Goal: Transaction & Acquisition: Purchase product/service

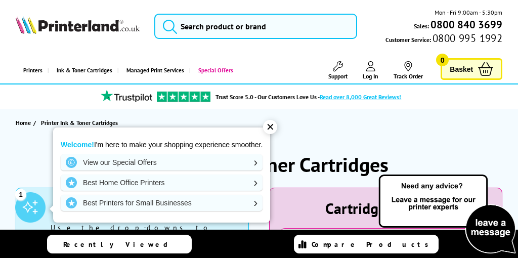
click at [299, 162] on h1 "Printer Ink & Toner Cartridges" at bounding box center [259, 164] width 259 height 26
click at [271, 125] on div "✕" at bounding box center [270, 127] width 14 height 14
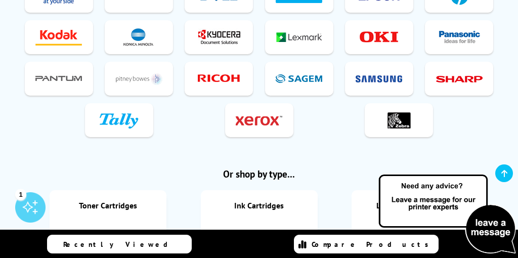
scroll to position [466, 0]
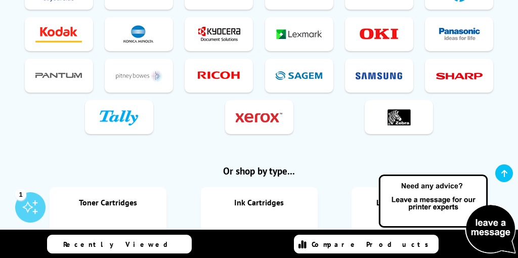
click at [254, 109] on img at bounding box center [259, 117] width 47 height 19
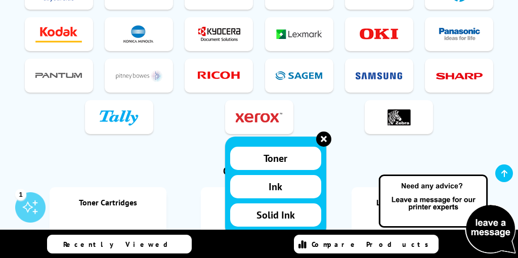
click at [276, 181] on span "Ink" at bounding box center [276, 186] width 14 height 13
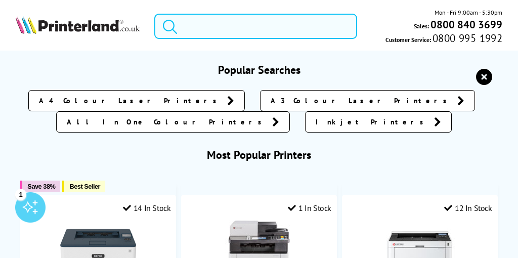
click at [233, 30] on input "search" at bounding box center [255, 26] width 203 height 25
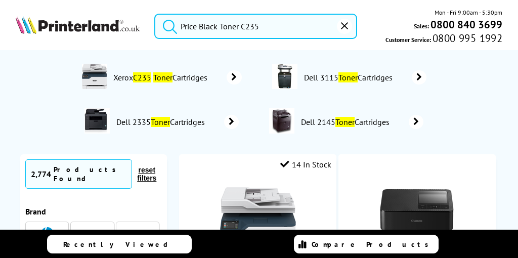
type input "Price Black Toner C235"
click at [155, 14] on button "submit" at bounding box center [167, 25] width 25 height 22
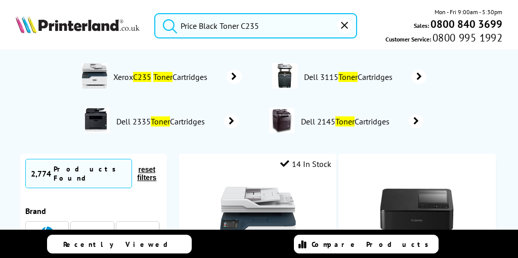
click at [235, 73] on icon at bounding box center [234, 77] width 15 height 14
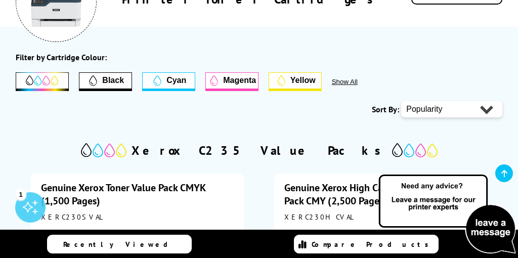
scroll to position [184, 0]
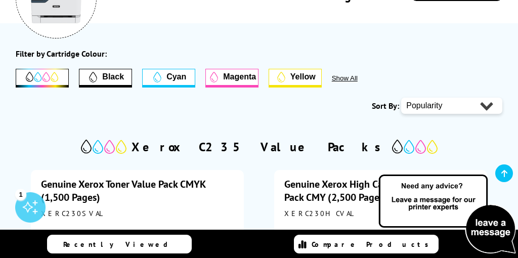
click at [365, 203] on link "Genuine Xerox High Capacity Toner Value Pack CMY (2,500 Pages) K (3,000 Pages)" at bounding box center [372, 191] width 177 height 26
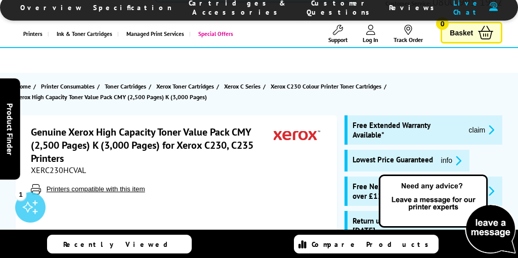
scroll to position [38, 0]
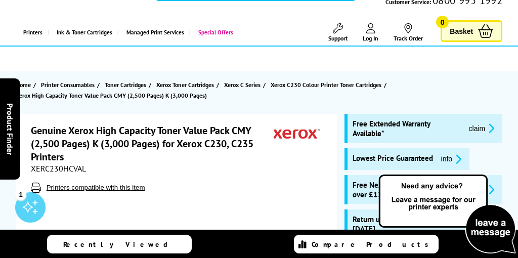
click at [319, 157] on div "Genuine Xerox High Capacity Toner Value Pack CMY (2,500 Pages) K (3,000 Pages) …" at bounding box center [177, 143] width 293 height 39
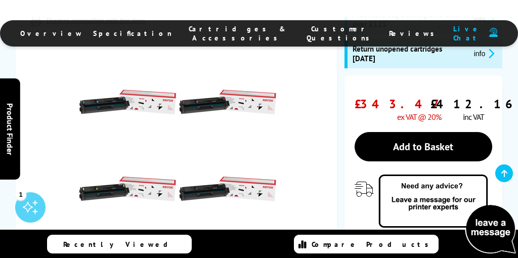
scroll to position [204, 0]
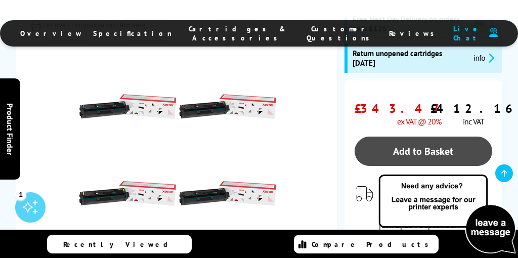
click at [421, 148] on link "Add to Basket" at bounding box center [424, 151] width 138 height 29
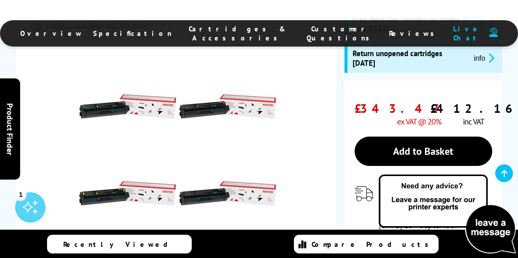
click at [389, 37] on span "Reviews" at bounding box center [414, 33] width 51 height 9
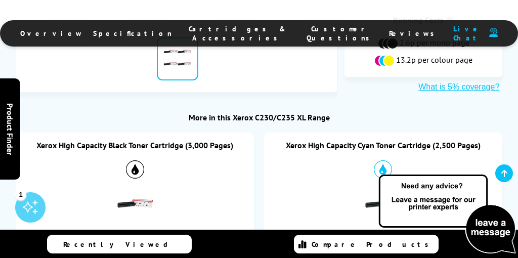
click at [389, 37] on span "Reviews" at bounding box center [414, 33] width 51 height 9
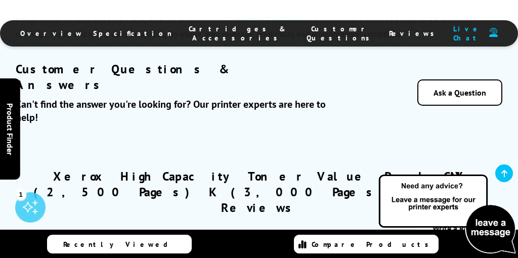
scroll to position [2294, 0]
